Goal: Information Seeking & Learning: Learn about a topic

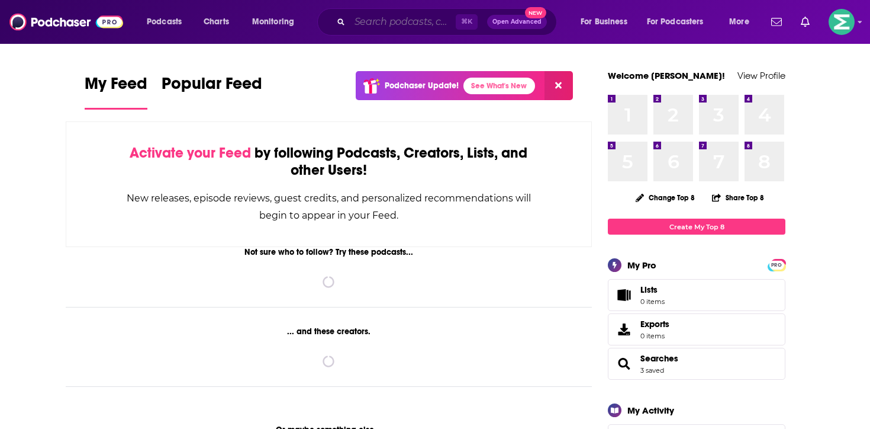
click at [434, 25] on input "Search podcasts, credits, & more..." at bounding box center [403, 21] width 106 height 19
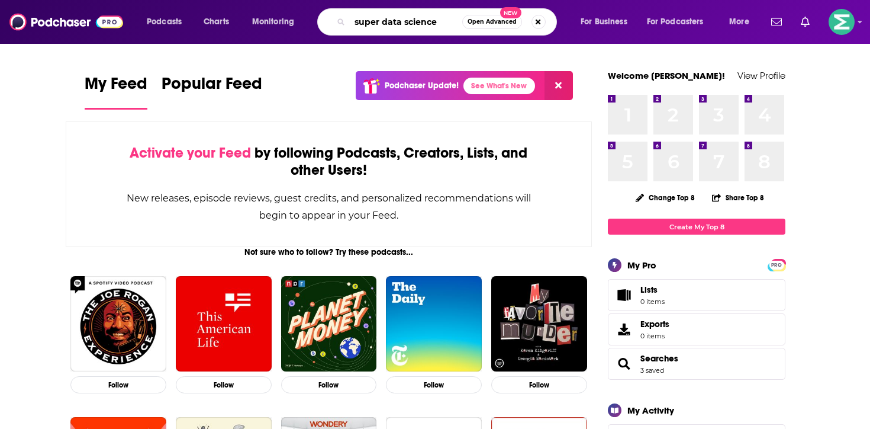
type input "super data science"
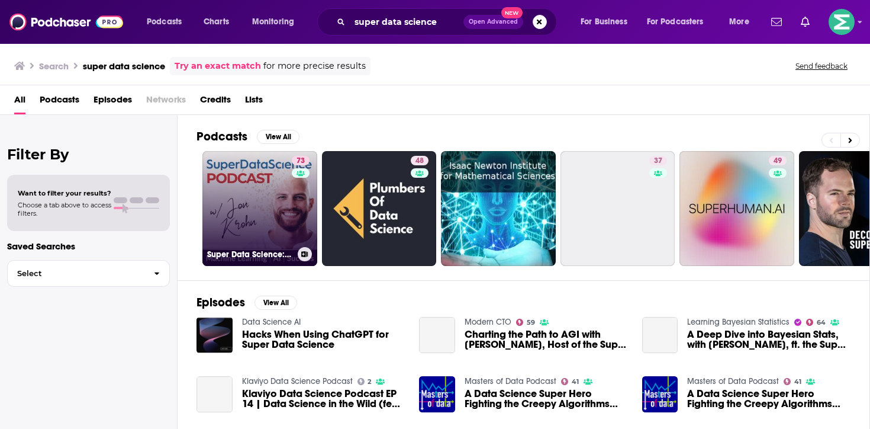
click at [256, 218] on link "73 Super Data Science: ML & AI Podcast with [PERSON_NAME]" at bounding box center [259, 208] width 115 height 115
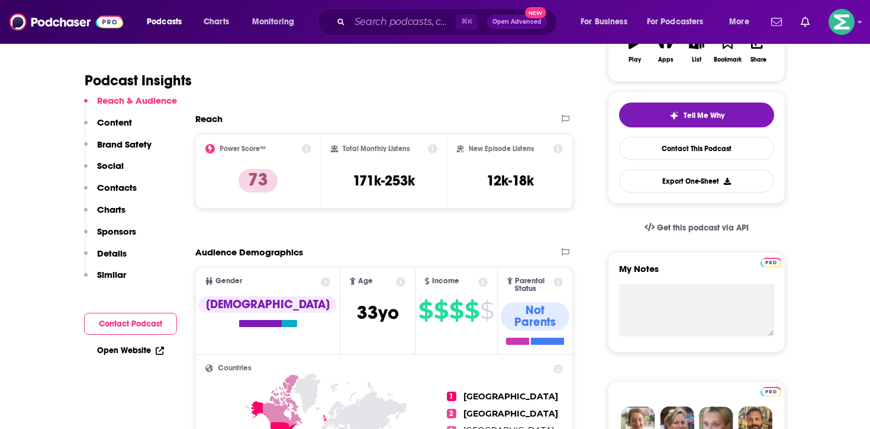
scroll to position [230, 0]
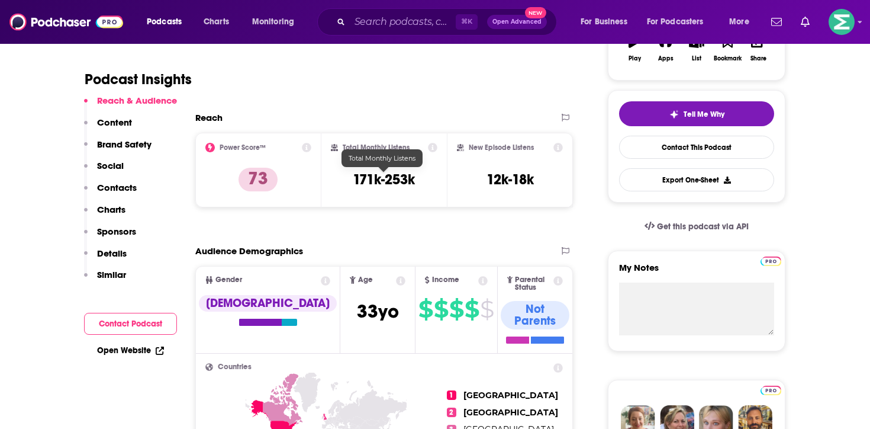
click at [384, 178] on h3 "171k-253k" at bounding box center [384, 179] width 62 height 18
copy div "171k-253k"
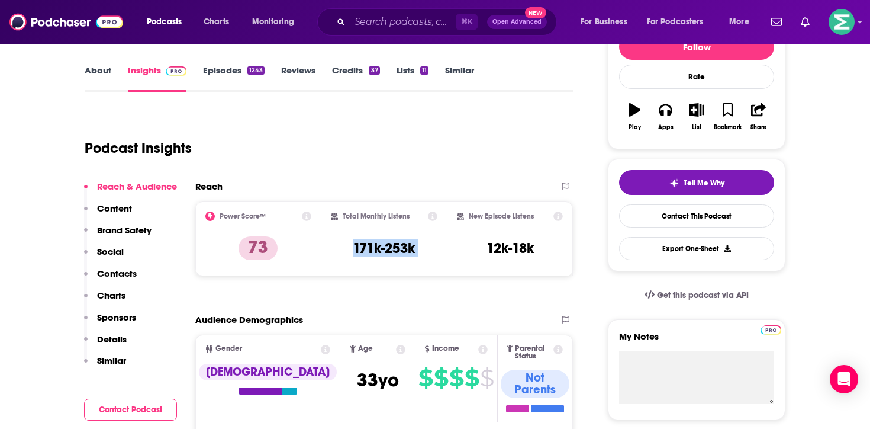
scroll to position [158, 0]
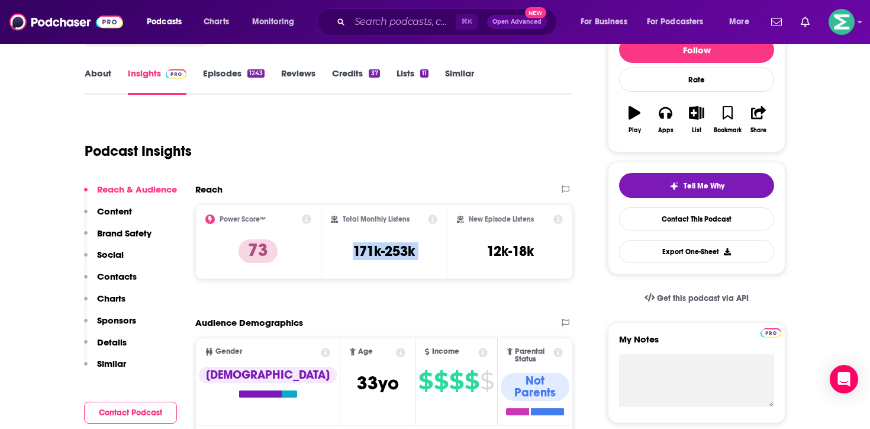
click at [89, 68] on link "About" at bounding box center [98, 80] width 27 height 27
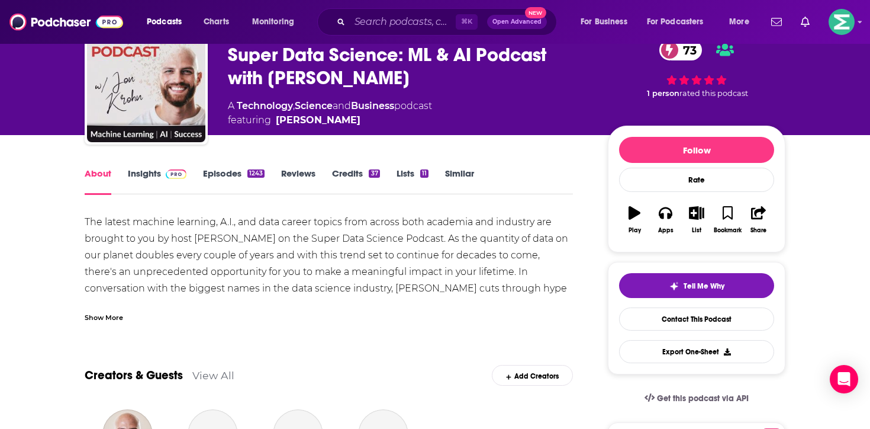
scroll to position [57, 0]
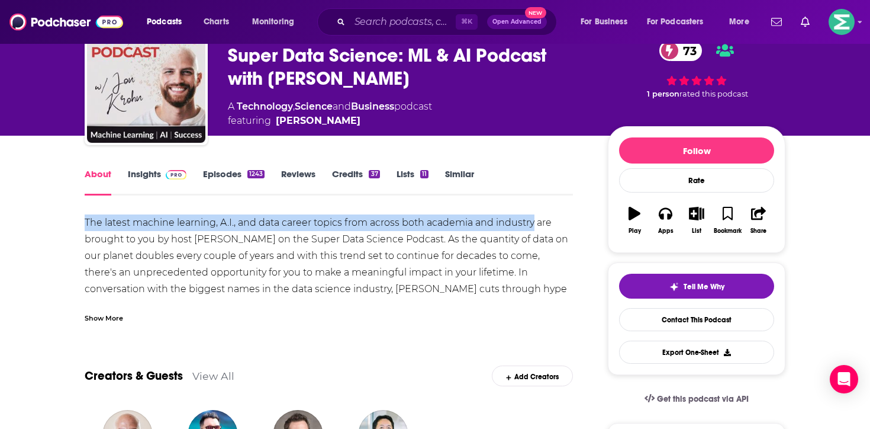
drag, startPoint x: 81, startPoint y: 215, endPoint x: 534, endPoint y: 229, distance: 453.1
copy div "The latest machine learning, A.I., and data career topics from across both acad…"
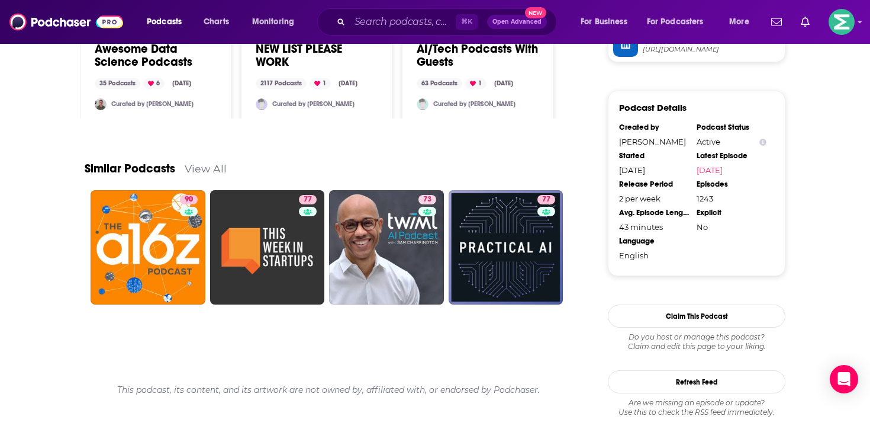
scroll to position [1082, 0]
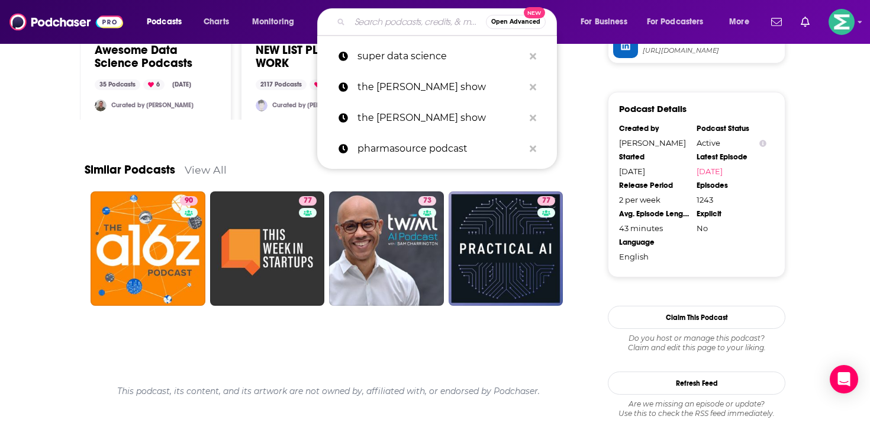
click at [407, 21] on input "Search podcasts, credits, & more..." at bounding box center [418, 21] width 136 height 19
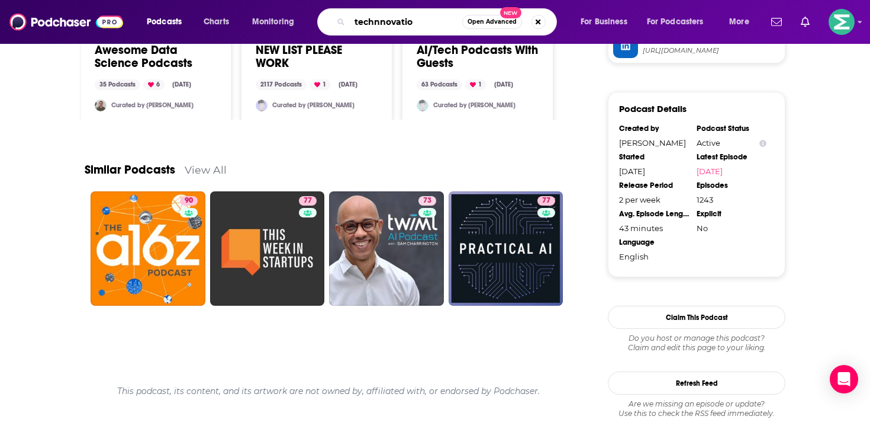
type input "technnovation"
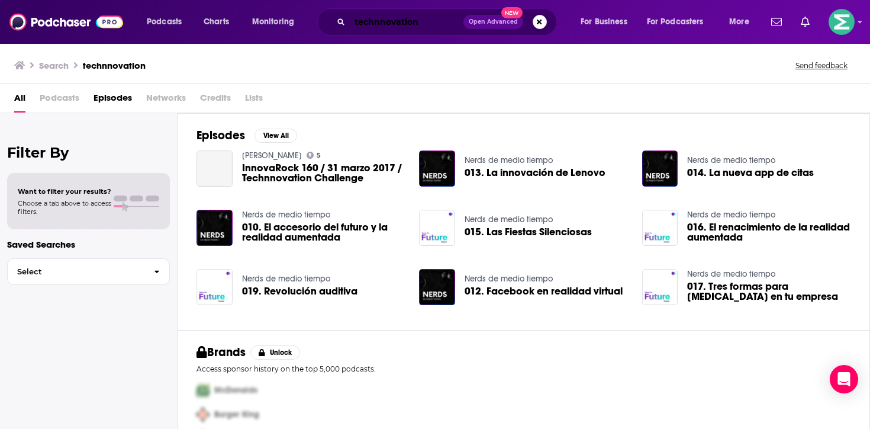
click at [409, 29] on input "technnovation" at bounding box center [407, 21] width 114 height 19
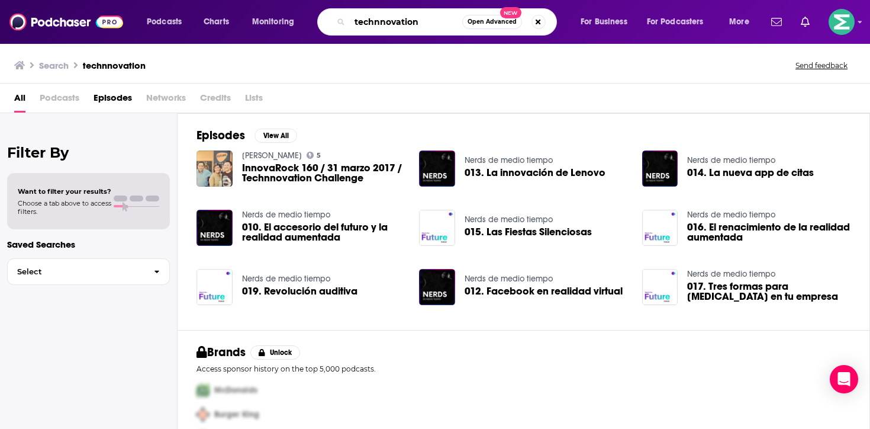
click at [382, 24] on input "technnovation" at bounding box center [406, 21] width 112 height 19
type input "technovation"
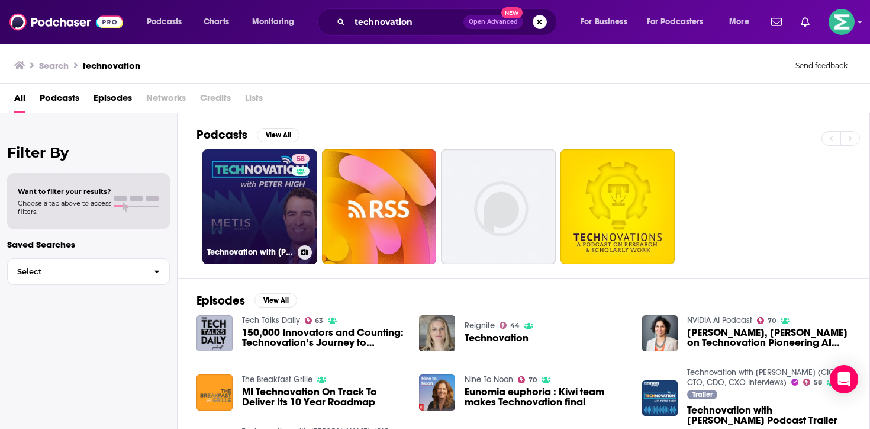
click at [254, 206] on link "58 Technovation with [PERSON_NAME] (CIO, CTO, CDO, CXO Interviews)" at bounding box center [259, 206] width 115 height 115
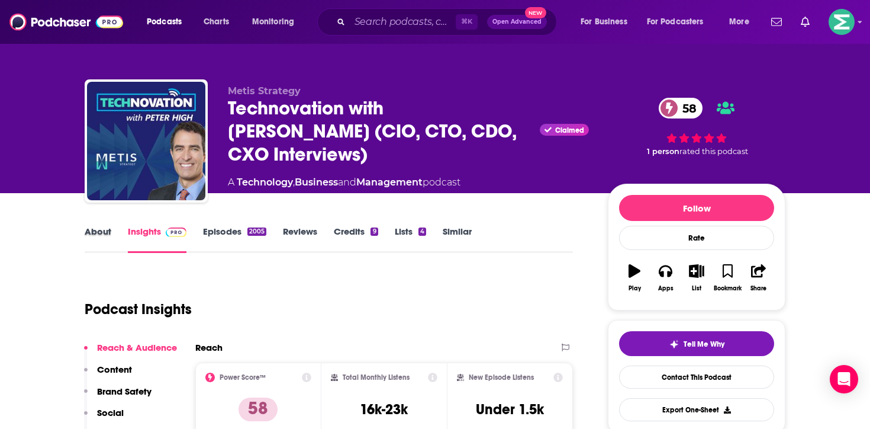
click at [120, 229] on div "About" at bounding box center [106, 239] width 43 height 27
click at [111, 229] on div "About" at bounding box center [106, 239] width 43 height 27
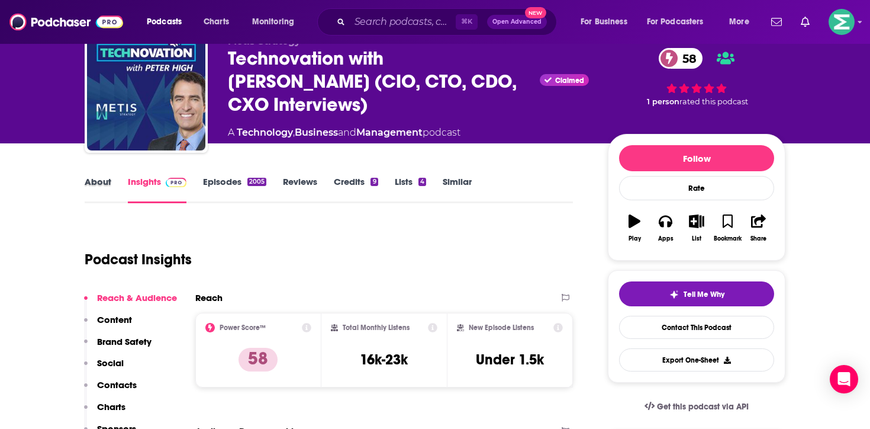
scroll to position [50, 0]
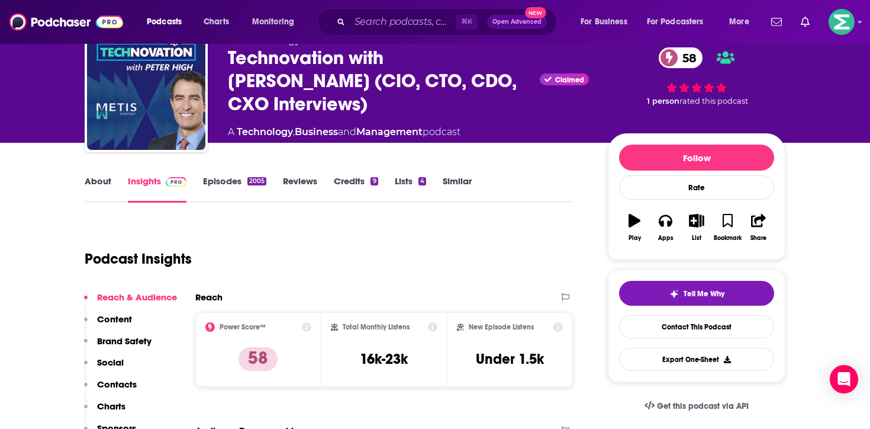
click at [99, 178] on link "About" at bounding box center [98, 188] width 27 height 27
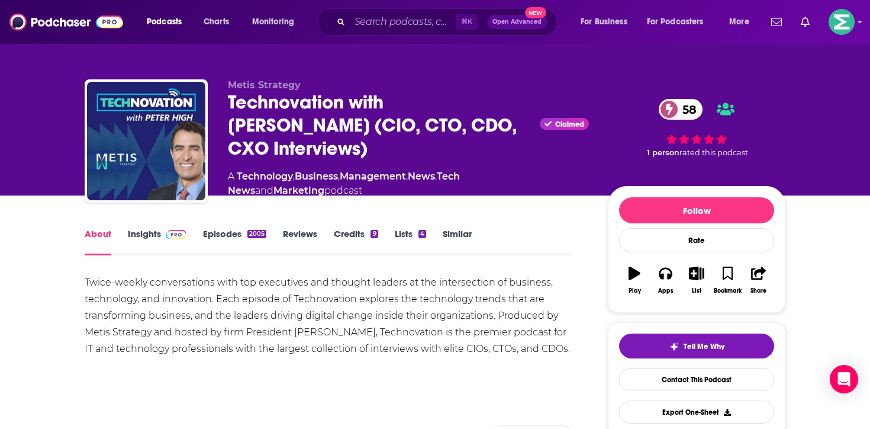
click at [143, 236] on link "Insights" at bounding box center [157, 241] width 59 height 27
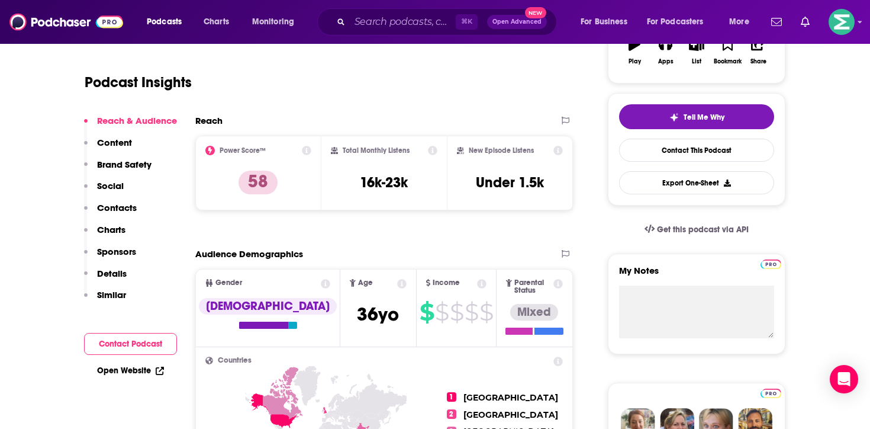
scroll to position [233, 0]
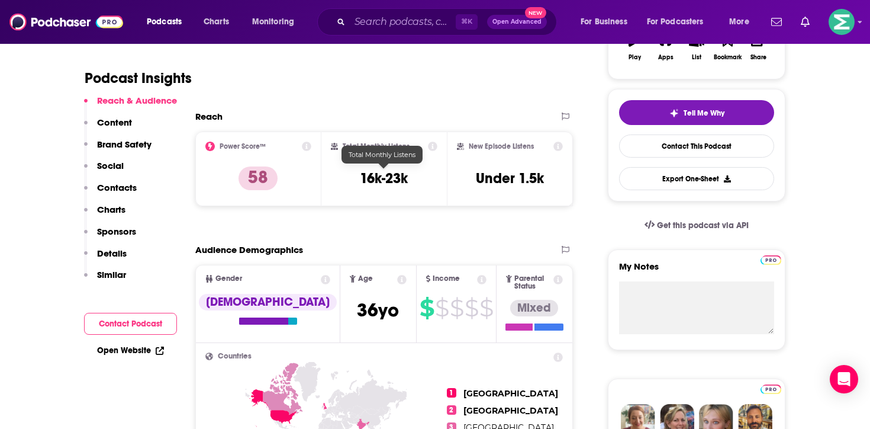
click at [388, 176] on h3 "16k-23k" at bounding box center [384, 178] width 48 height 18
copy div "16k-23k"
